Goal: Find specific page/section: Find specific page/section

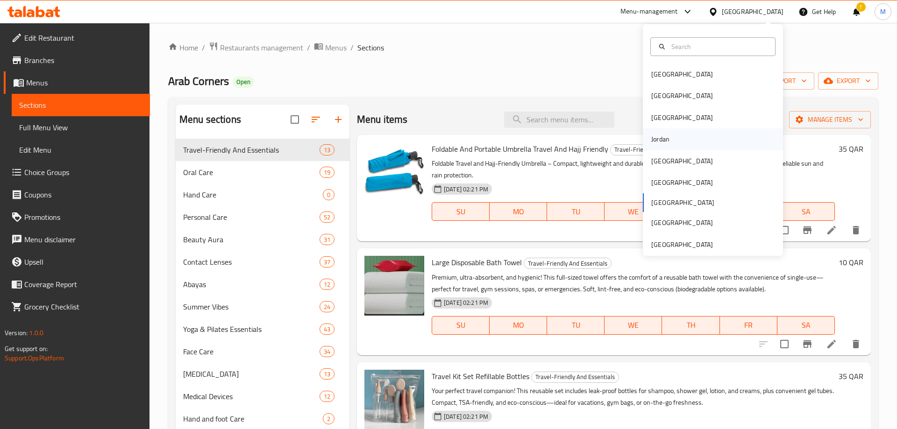
click at [666, 141] on div "Jordan" at bounding box center [660, 139] width 18 height 10
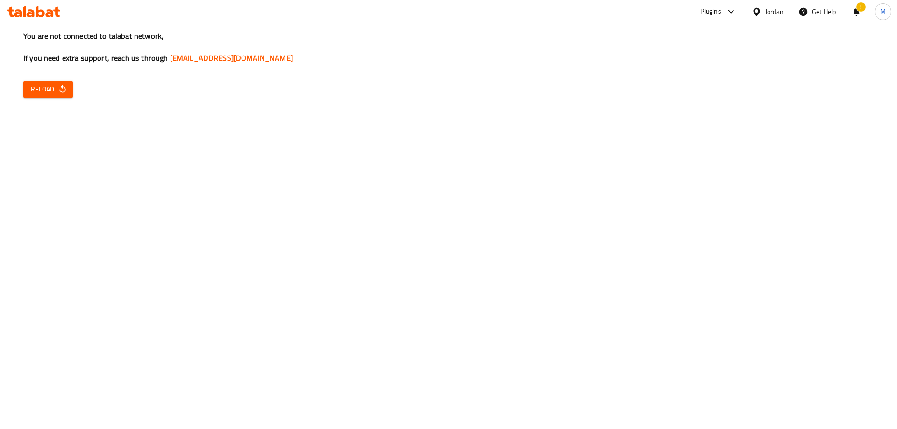
click at [34, 96] on button "Reload" at bounding box center [48, 89] width 50 height 17
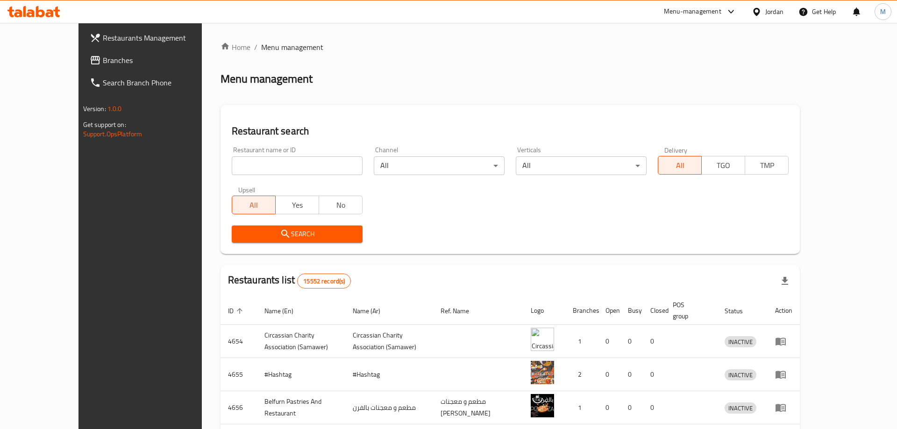
click at [392, 262] on div "Home / Menu management Menu management Restaurant search Restaurant name or ID …" at bounding box center [510, 358] width 580 height 632
click at [385, 242] on div "Search" at bounding box center [510, 234] width 568 height 28
click at [385, 217] on div "Restaurant name or ID Restaurant name or ID Channel All ​ Verticals All ​ Deliv…" at bounding box center [510, 194] width 568 height 107
click at [397, 248] on div "Search" at bounding box center [510, 234] width 568 height 28
click at [384, 257] on div "Home / Menu management Menu management Restaurant search Restaurant name or ID …" at bounding box center [510, 365] width 580 height 647
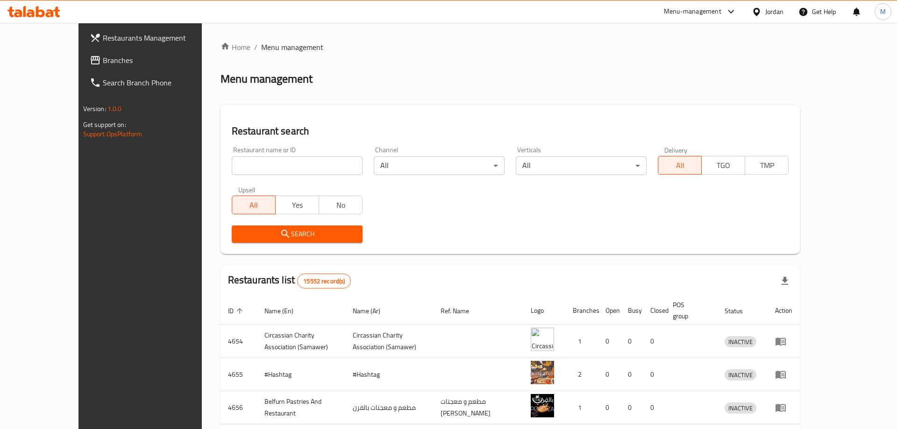
click at [377, 270] on div "Restaurants list 15552 record(s)" at bounding box center [510, 281] width 580 height 32
click at [382, 262] on div "Home / Menu management Menu management Restaurant search Restaurant name or ID …" at bounding box center [510, 365] width 580 height 647
click at [369, 260] on div "Home / Menu management Menu management Restaurant search Restaurant name or ID …" at bounding box center [510, 365] width 580 height 647
click at [220, 260] on div "Home / Menu management Menu management Restaurant search Restaurant name or ID …" at bounding box center [510, 365] width 580 height 647
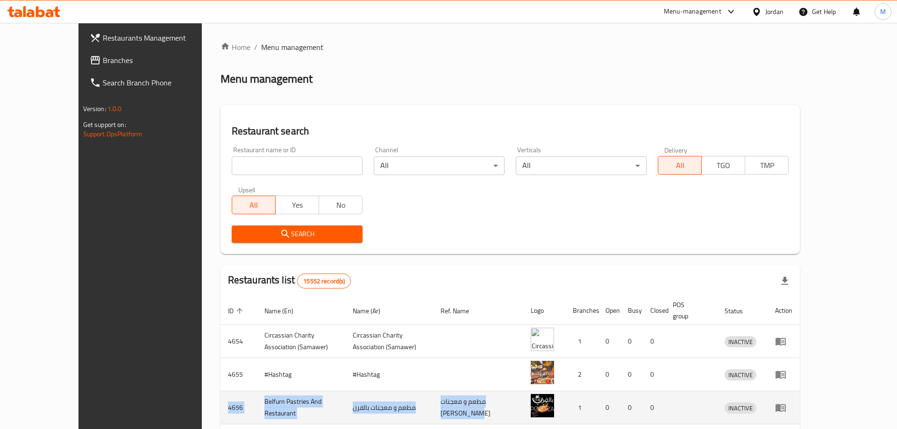
drag, startPoint x: 177, startPoint y: 283, endPoint x: 492, endPoint y: 392, distance: 334.1
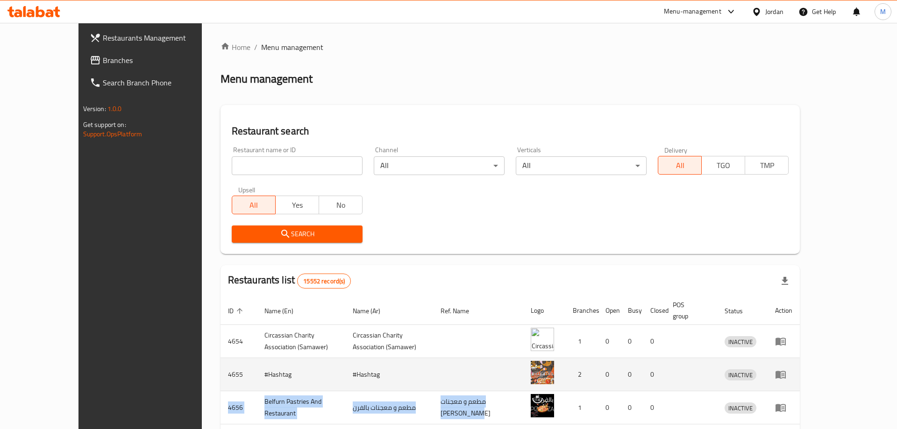
click at [433, 365] on td "#Hashtag" at bounding box center [389, 374] width 88 height 33
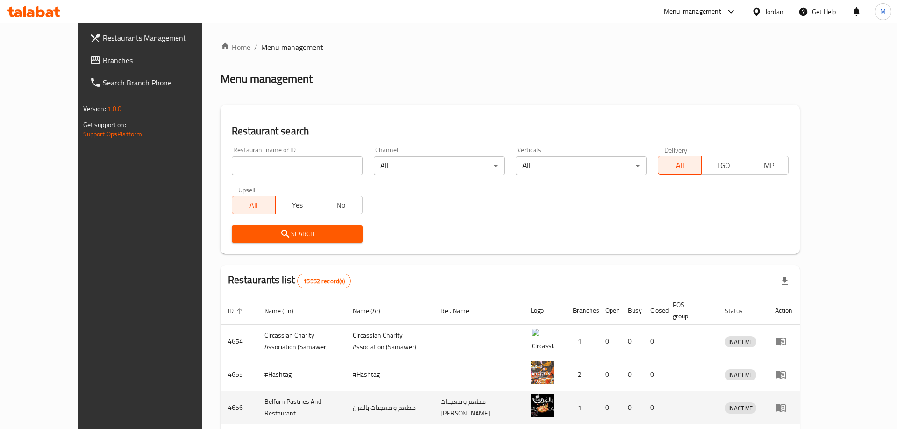
drag, startPoint x: 176, startPoint y: 281, endPoint x: 479, endPoint y: 405, distance: 327.6
click at [433, 393] on td "مطعم و معجنات بالفرن" at bounding box center [389, 407] width 88 height 33
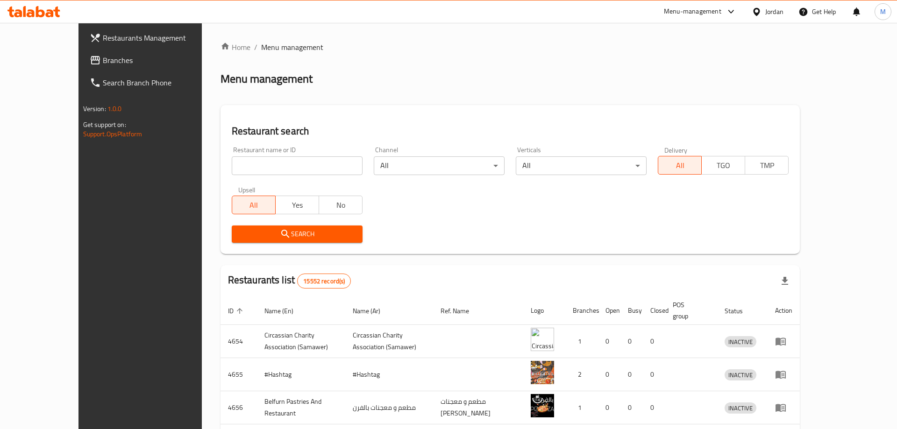
click at [382, 219] on div "Restaurant name or ID Restaurant name or ID Channel All ​ Verticals All ​ Deliv…" at bounding box center [510, 194] width 568 height 107
paste input "B. Flower"
type input "B. Flower"
click at [247, 225] on div "Search" at bounding box center [297, 234] width 142 height 28
click at [249, 243] on div "Search" at bounding box center [297, 234] width 142 height 28
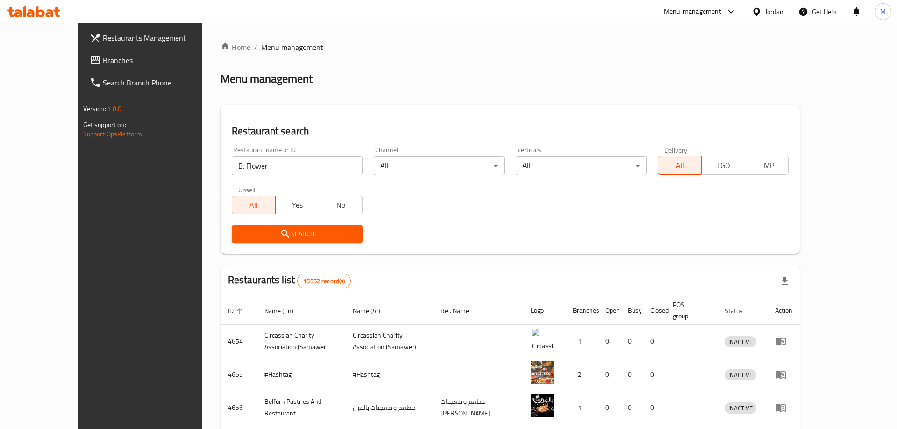
click at [249, 243] on div "Search" at bounding box center [297, 234] width 142 height 28
click at [281, 237] on icon "submit" at bounding box center [285, 234] width 8 height 8
click at [253, 237] on div at bounding box center [448, 214] width 897 height 429
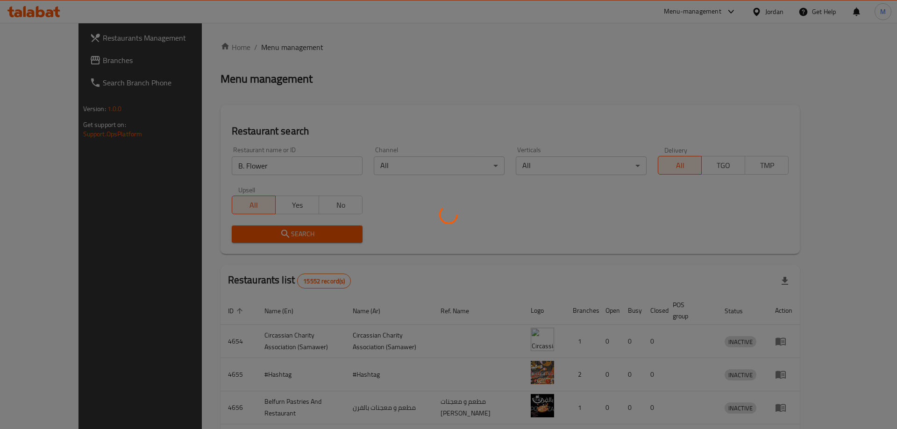
click at [253, 237] on div at bounding box center [448, 214] width 897 height 429
click at [531, 224] on div at bounding box center [448, 214] width 897 height 429
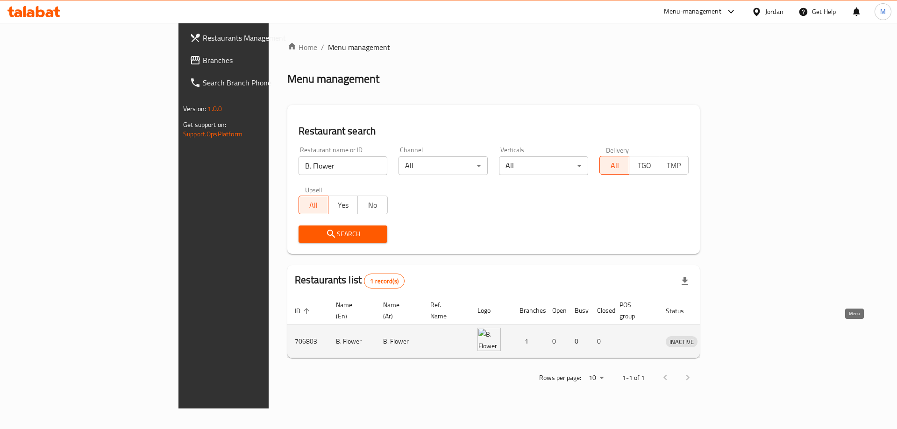
click at [727, 338] on icon "enhanced table" at bounding box center [721, 342] width 10 height 8
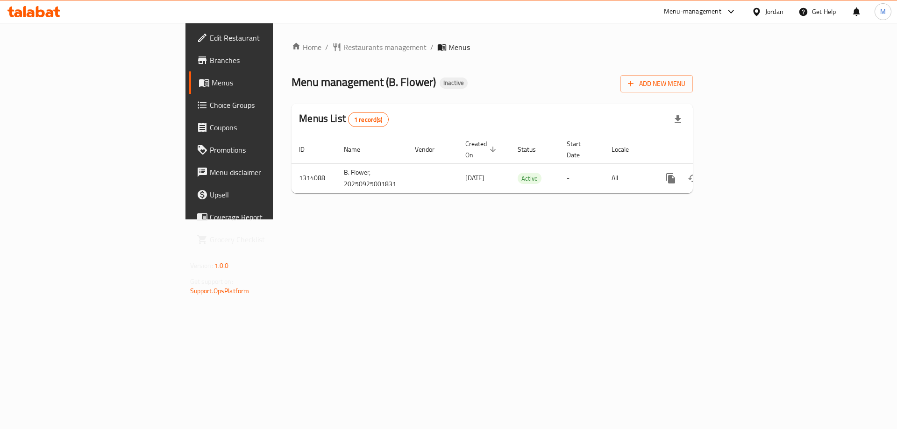
click at [503, 69] on div "Home / Restaurants management / Menus Menu management ( B. Flower ) Inactive Ad…" at bounding box center [491, 121] width 401 height 159
click at [210, 62] on span "Branches" at bounding box center [269, 60] width 118 height 11
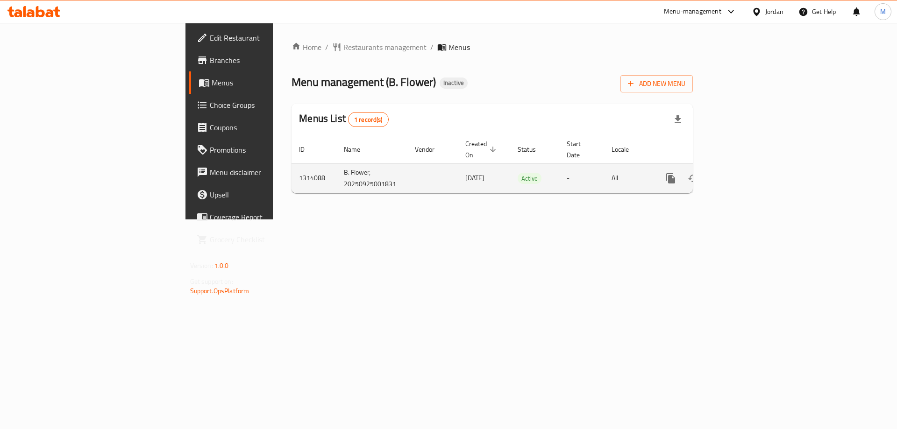
click at [749, 167] on link "enhanced table" at bounding box center [738, 178] width 22 height 22
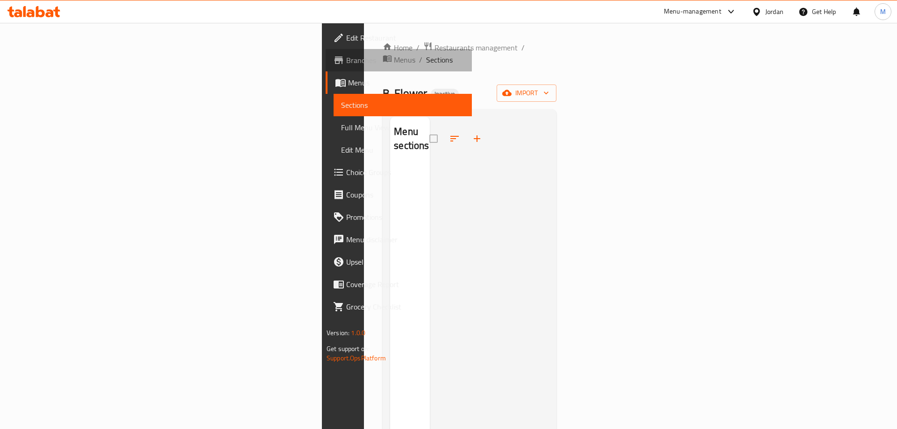
click at [326, 66] on link "Branches" at bounding box center [399, 60] width 146 height 22
